Goal: Task Accomplishment & Management: Use online tool/utility

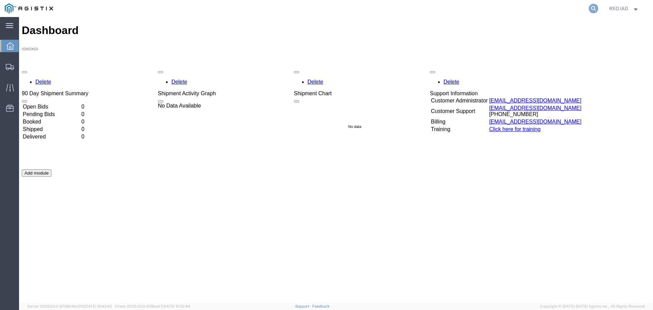
click at [593, 7] on icon at bounding box center [593, 9] width 10 height 10
click at [466, 8] on input "search" at bounding box center [485, 8] width 207 height 16
paste input "56568477"
type input "56568477"
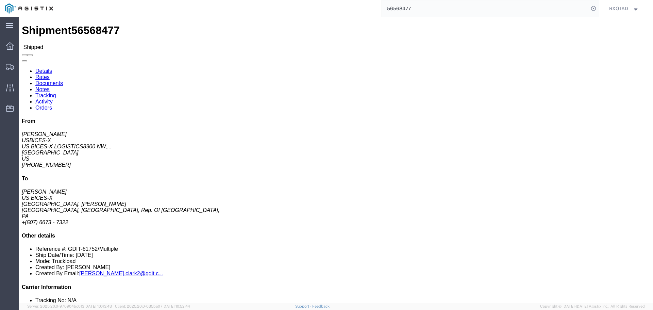
click link "Tracking"
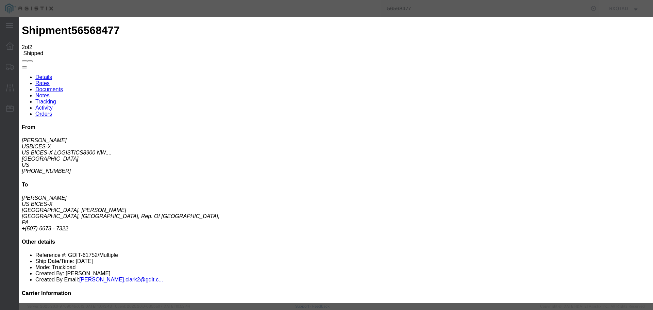
type input "[DATE]"
type input "2:00 PM"
select select "DELIVRED"
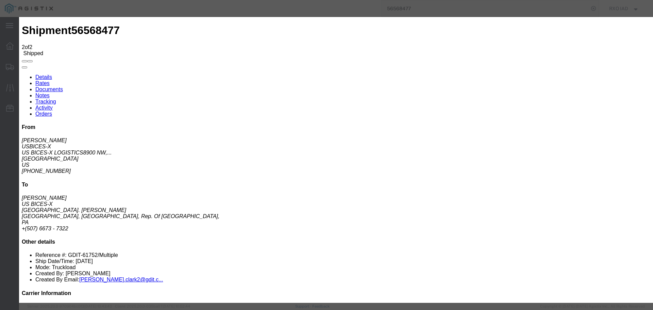
type input "[DATE]"
type input "10:25 AM"
drag, startPoint x: 283, startPoint y: 126, endPoint x: 227, endPoint y: 136, distance: 56.2
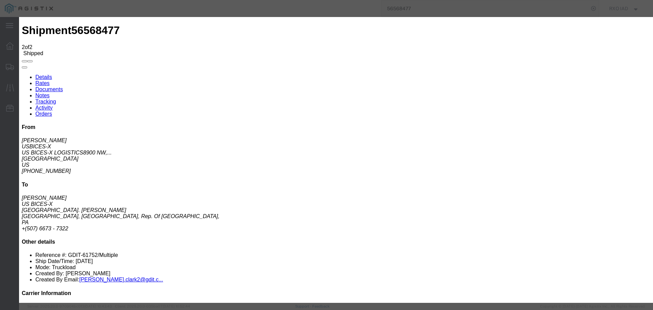
type input "[PERSON_NAME]"
